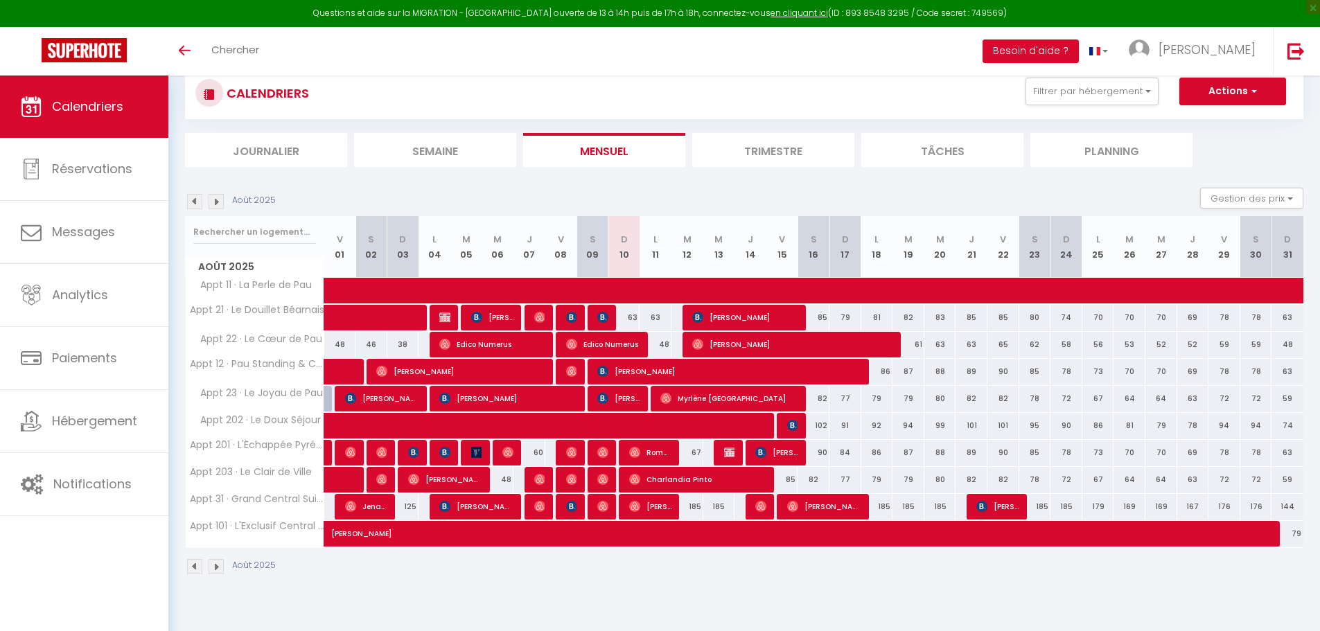
scroll to position [69, 0]
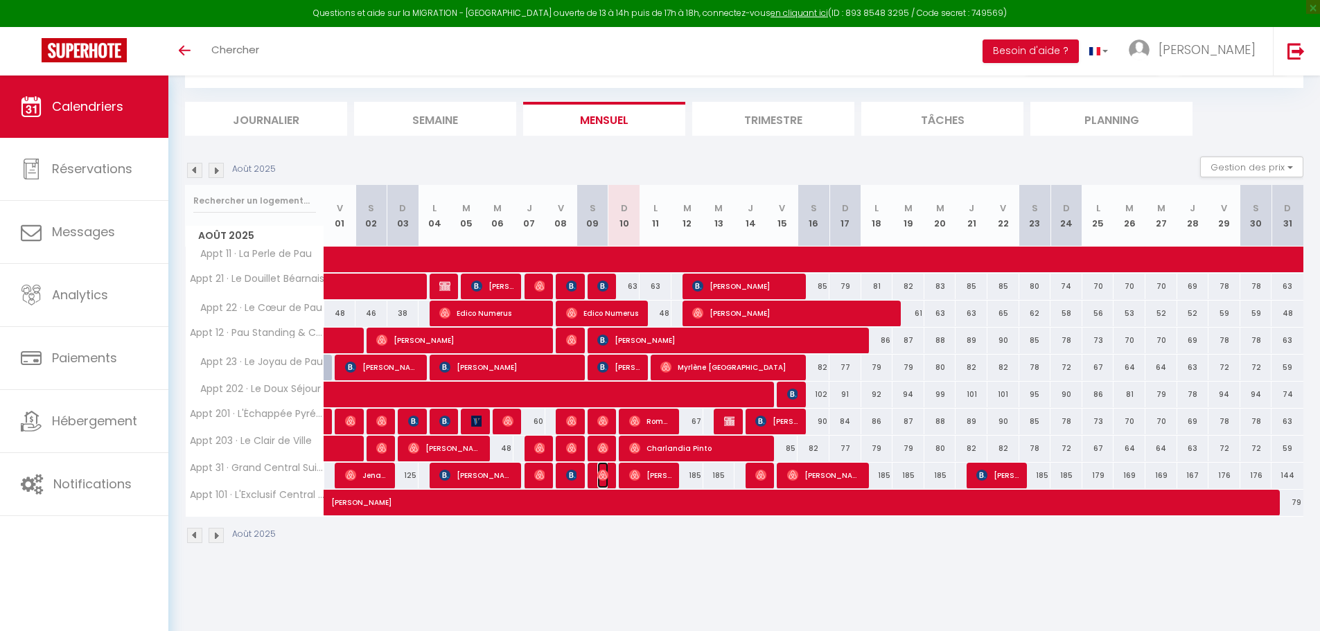
click at [608, 477] on img at bounding box center [602, 475] width 11 height 11
select select "OK"
select select "0"
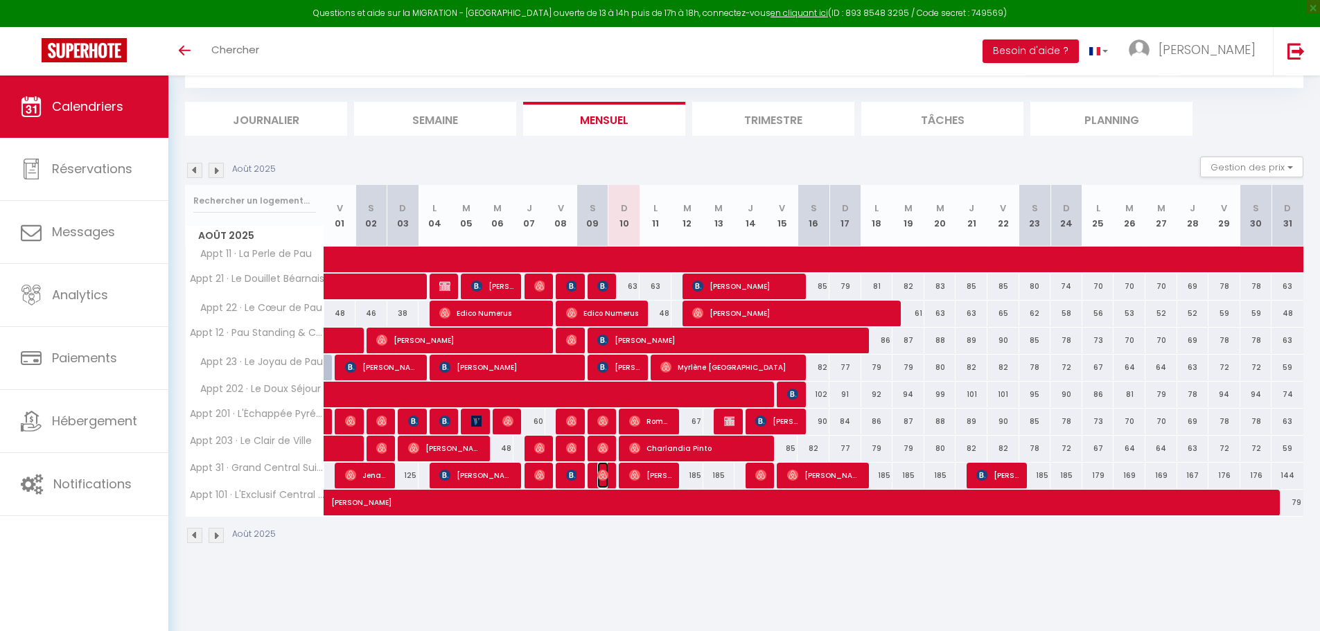
select select "1"
select select
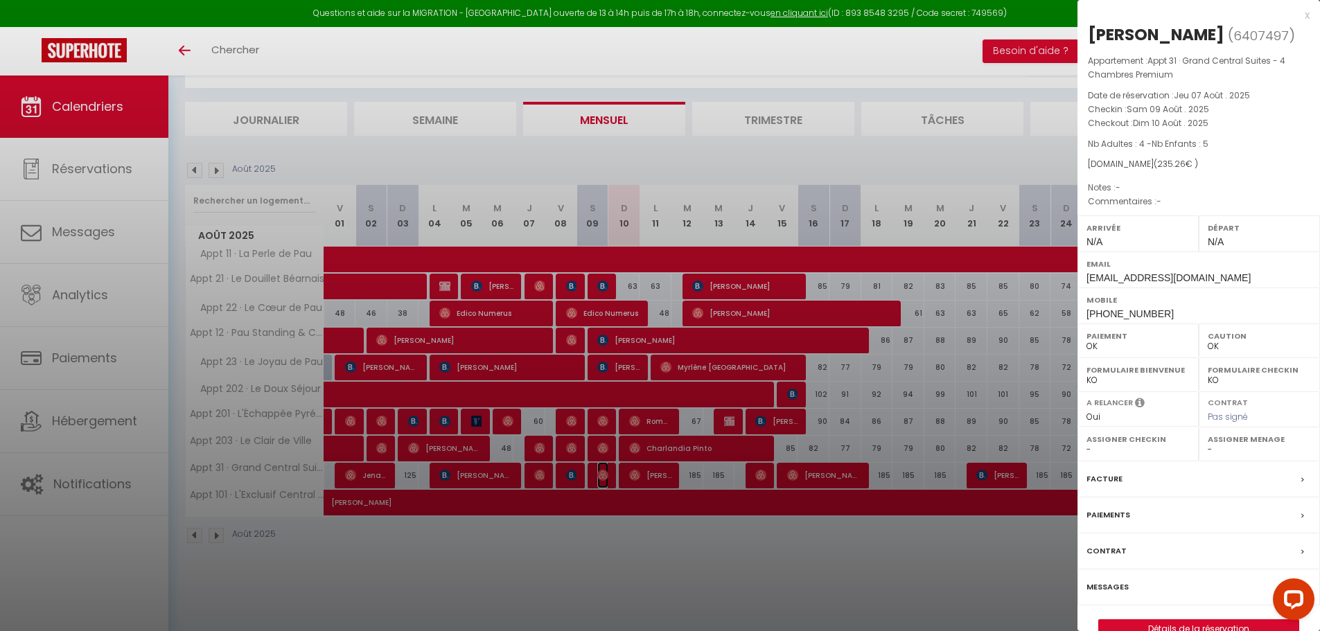
scroll to position [0, 0]
select select "35190"
click at [696, 539] on div at bounding box center [660, 315] width 1320 height 631
